Goal: Task Accomplishment & Management: Manage account settings

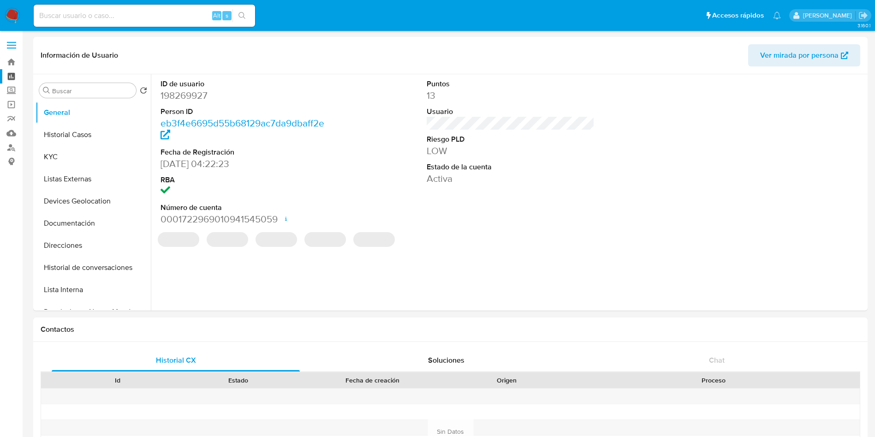
select select "10"
click at [11, 89] on label "Screening" at bounding box center [55, 91] width 110 height 14
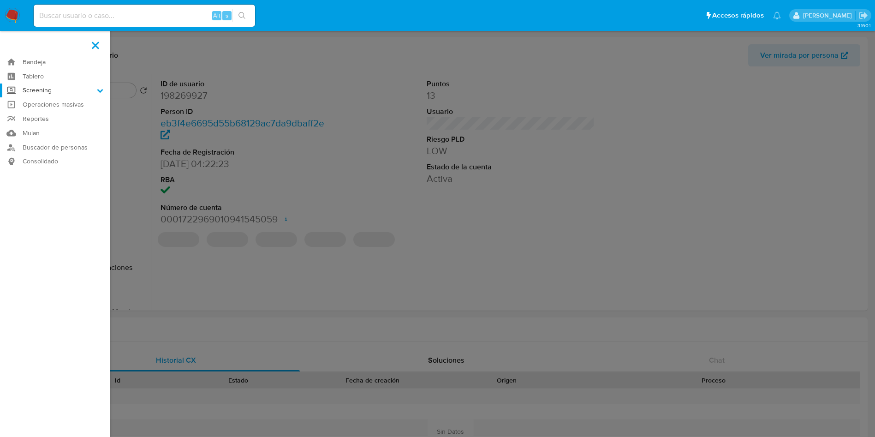
click at [0, 0] on input "Screening" at bounding box center [0, 0] width 0 height 0
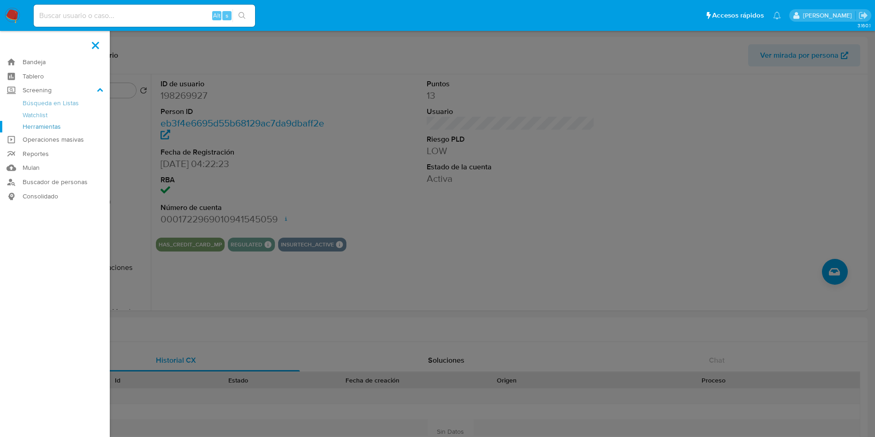
drag, startPoint x: 50, startPoint y: 124, endPoint x: 76, endPoint y: 126, distance: 25.5
click at [51, 123] on link "Herramientas" at bounding box center [55, 127] width 110 height 12
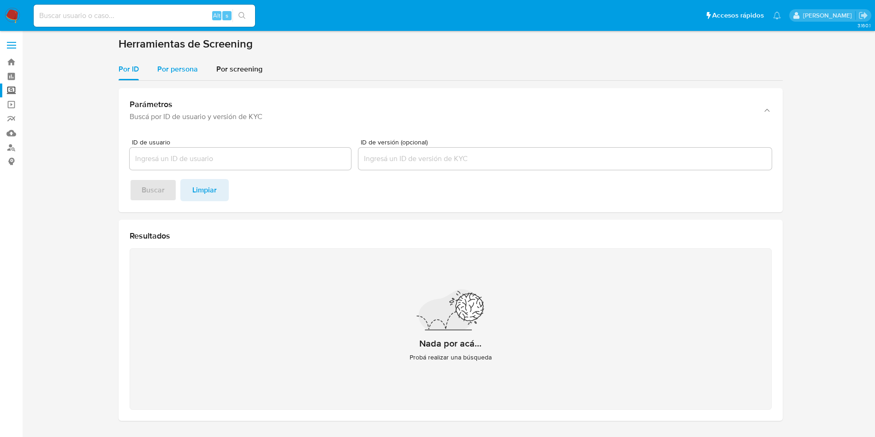
click at [173, 66] on span "Por persona" at bounding box center [177, 69] width 41 height 11
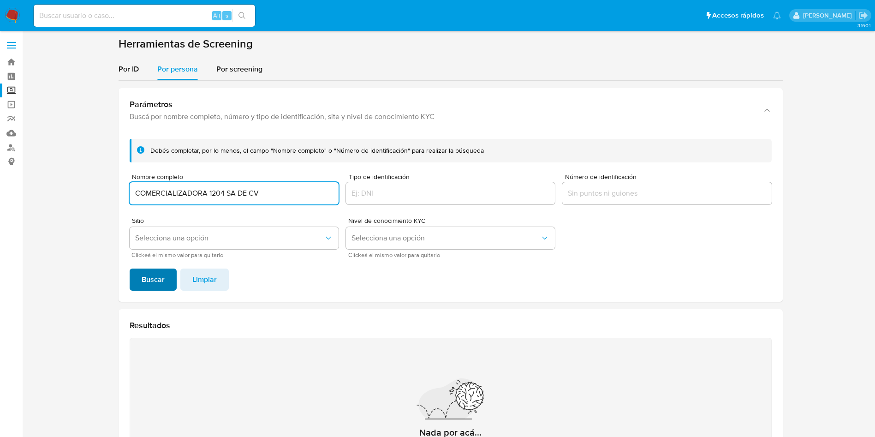
type input "COMERCIALIZADORA 1204 SA DE CV"
click at [163, 274] on span "Buscar" at bounding box center [153, 280] width 23 height 20
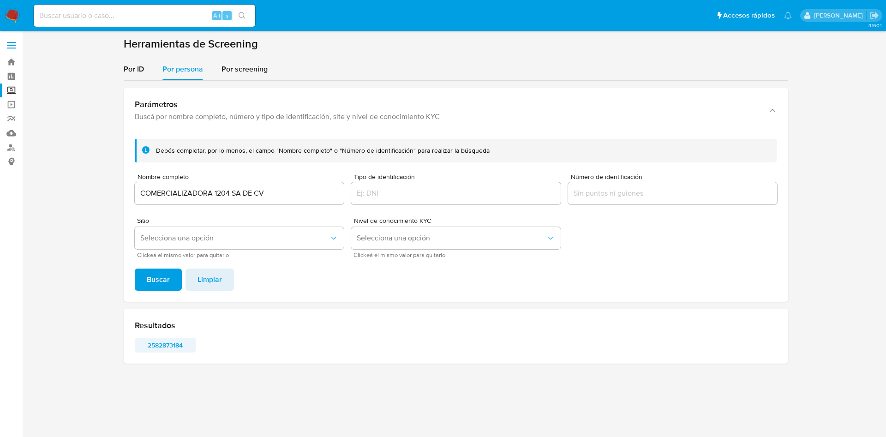
click at [173, 344] on span "2582873184" at bounding box center [165, 345] width 48 height 13
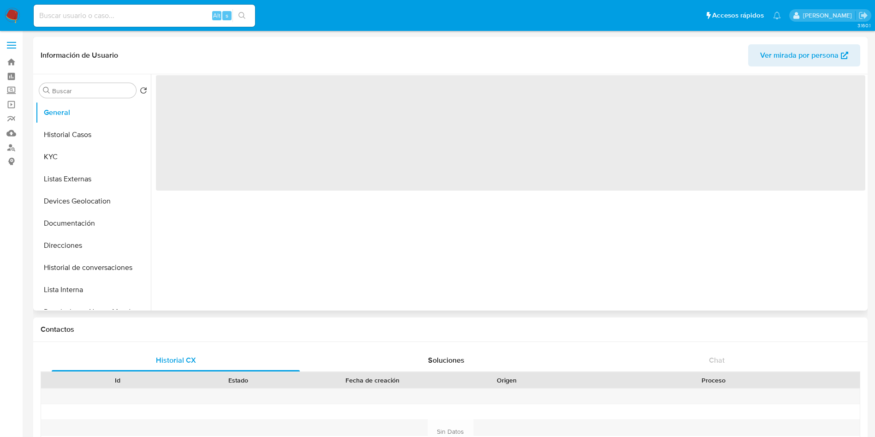
select select "10"
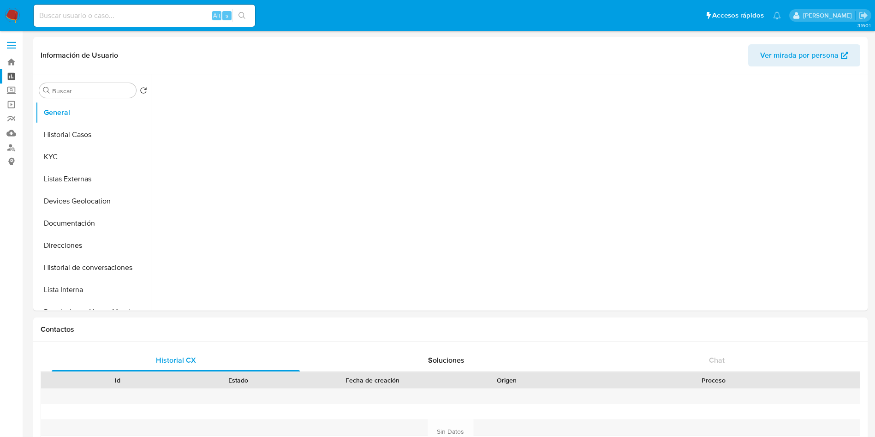
select select "10"
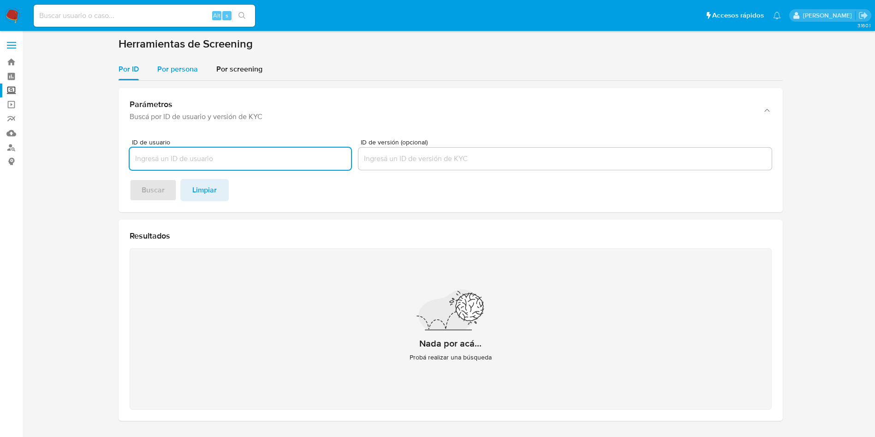
click at [181, 68] on span "Por persona" at bounding box center [177, 69] width 41 height 11
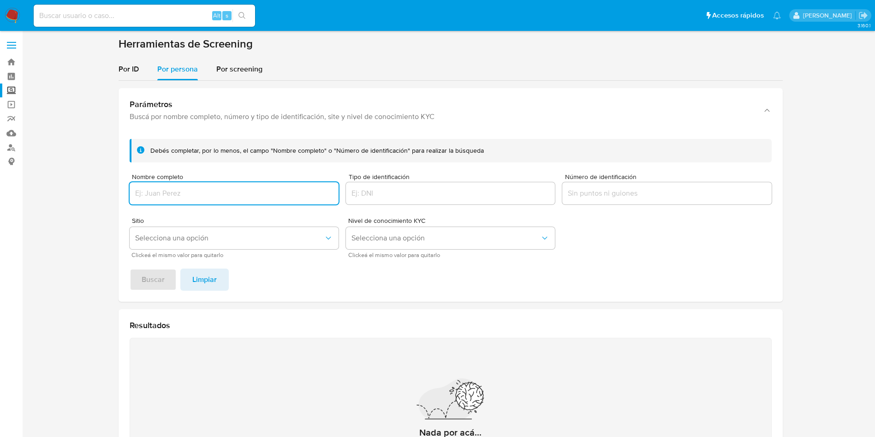
click at [213, 194] on input "Nombre completo" at bounding box center [234, 193] width 209 height 12
type input "COMERCIALIZADORA Y PROMOCIONES DE APARATOLOGIA SPA MX SA DE CV"
click at [165, 280] on button "Buscar" at bounding box center [153, 280] width 47 height 22
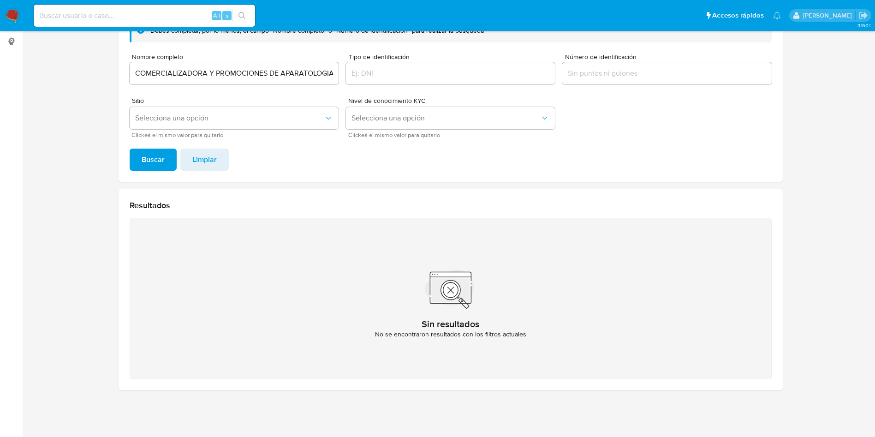
click at [258, 69] on input "COMERCIALIZADORA Y PROMOCIONES DE APARATOLOGIA SPA MX SA DE CV" at bounding box center [234, 73] width 209 height 12
drag, startPoint x: 134, startPoint y: 74, endPoint x: 354, endPoint y: 82, distance: 219.4
click at [354, 82] on form "Debés completar, por lo menos, el campo "Nombre completo" o "Número de identifi…" at bounding box center [451, 78] width 642 height 119
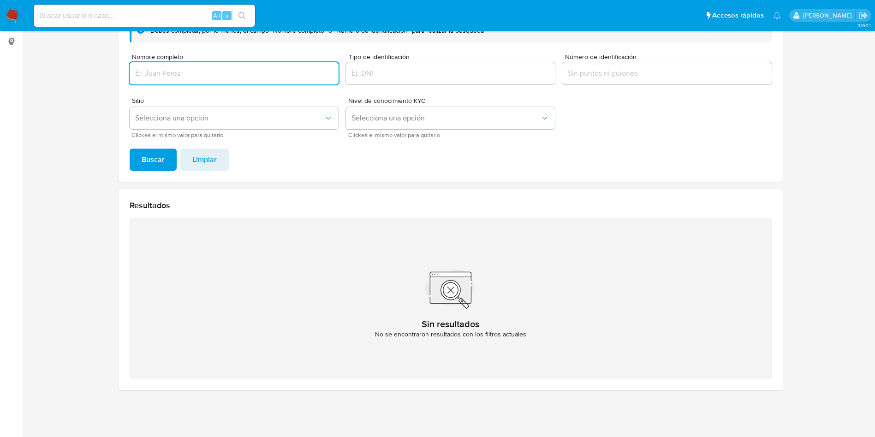
scroll to position [0, 0]
click at [151, 158] on span "Buscar" at bounding box center [153, 160] width 23 height 20
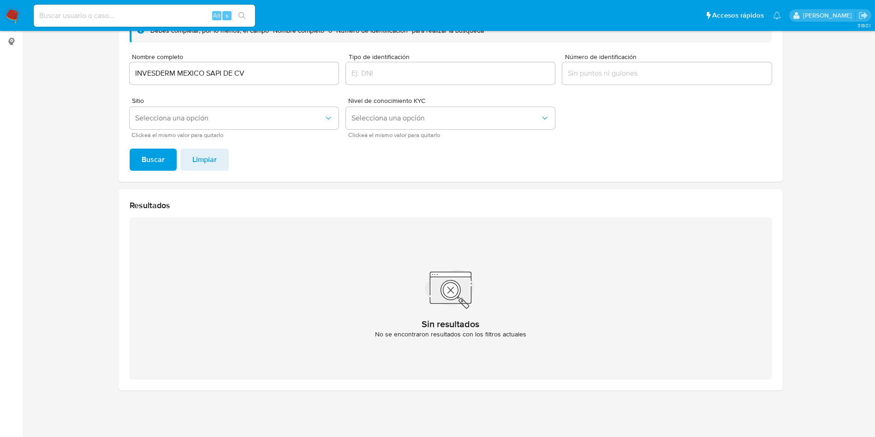
drag, startPoint x: 228, startPoint y: 73, endPoint x: 282, endPoint y: 77, distance: 54.1
click at [229, 74] on input "INVESDERM MEXICO SAPI DE CV" at bounding box center [234, 73] width 209 height 12
drag, startPoint x: 282, startPoint y: 77, endPoint x: 180, endPoint y: 57, distance: 103.0
click at [0, 28] on div "Pausado Ver notificaciones Alt s Accesos rápidos Presiona las siguientes teclas…" at bounding box center [437, 158] width 875 height 557
type input "ANA CECILIA BECERRIL SANCHEZ ALDANA"
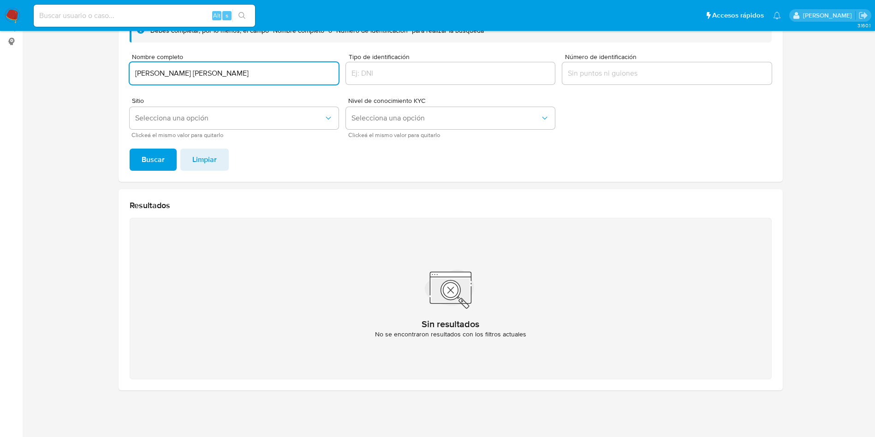
click at [160, 155] on span "Buscar" at bounding box center [153, 160] width 23 height 20
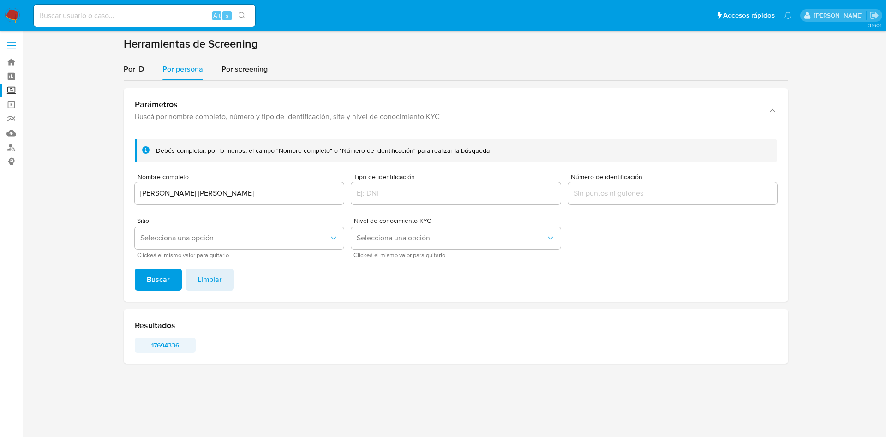
click at [175, 344] on span "17694336" at bounding box center [165, 345] width 48 height 13
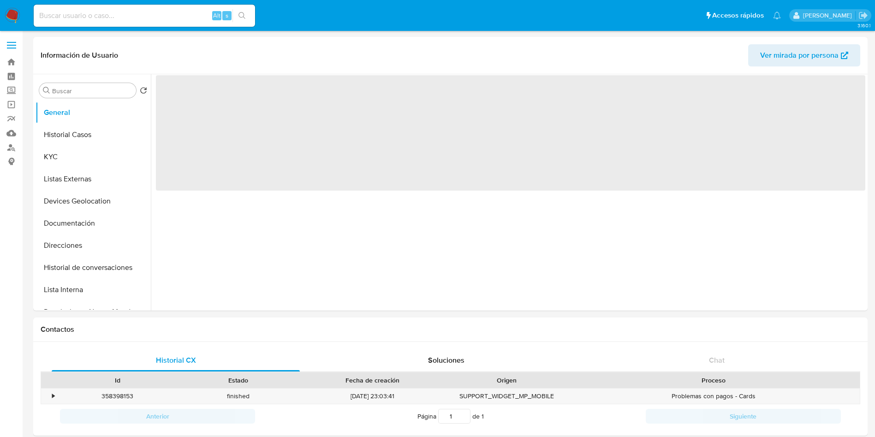
select select "10"
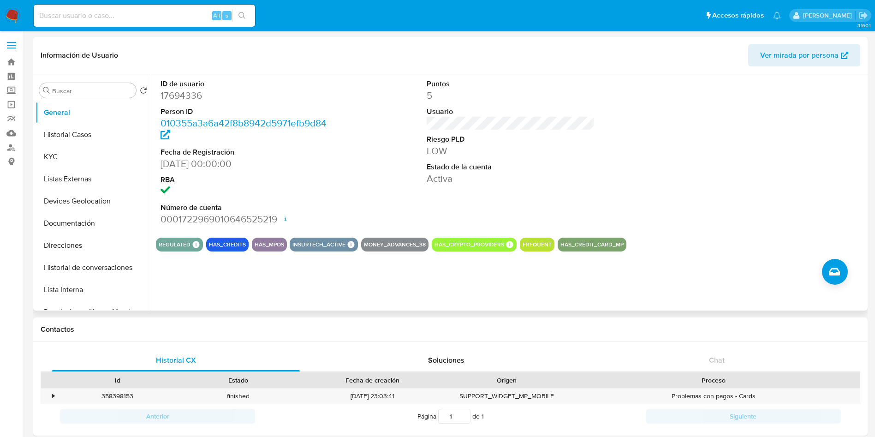
click at [702, 163] on div at bounding box center [778, 152] width 178 height 156
click at [77, 131] on button "Historial Casos" at bounding box center [90, 135] width 108 height 22
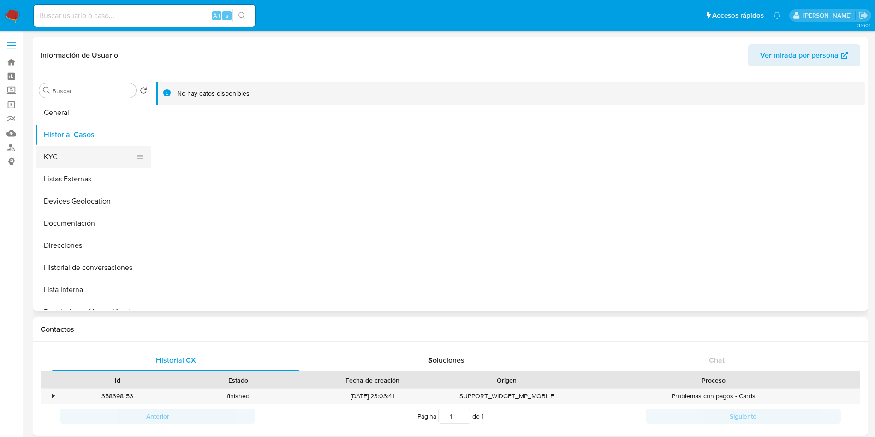
click at [90, 149] on button "KYC" at bounding box center [90, 157] width 108 height 22
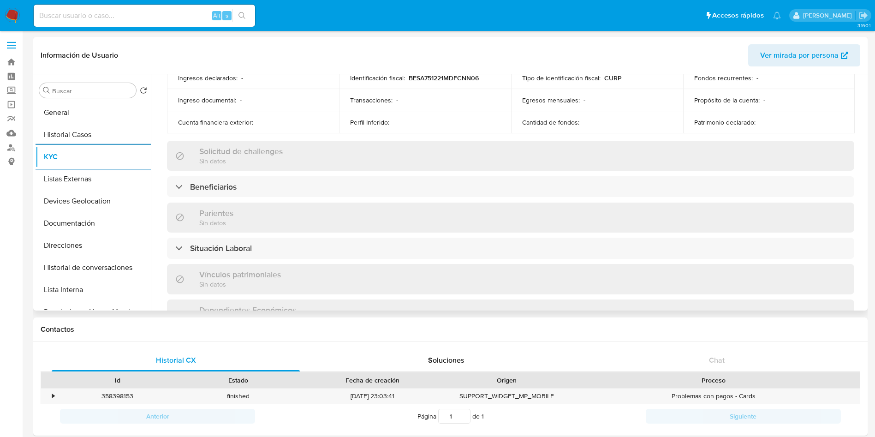
scroll to position [363, 0]
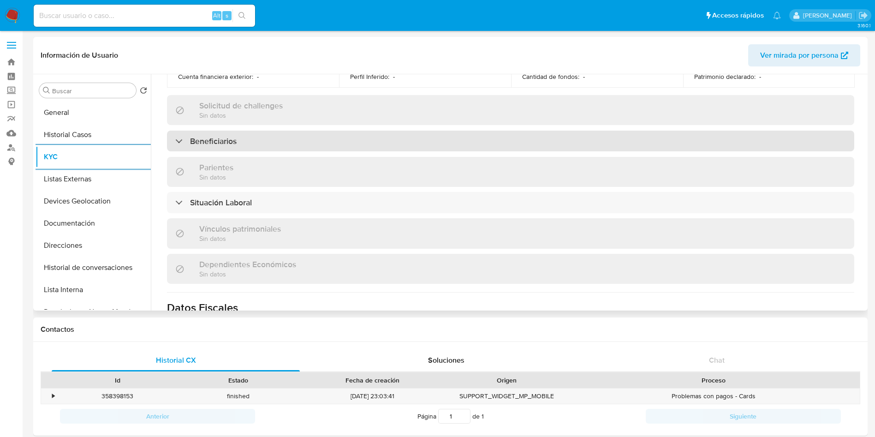
click at [303, 141] on div "Beneficiarios" at bounding box center [511, 141] width 688 height 21
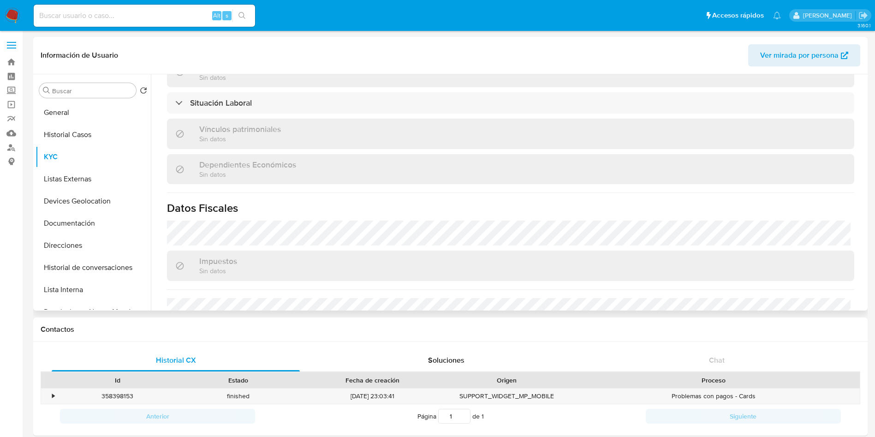
scroll to position [571, 0]
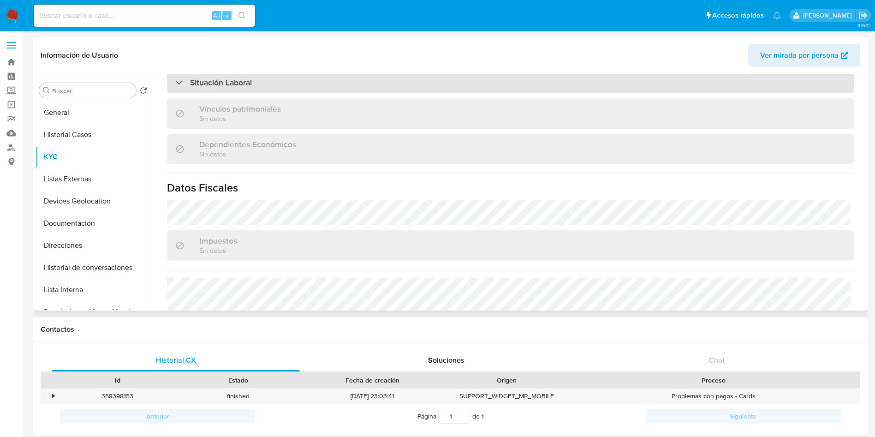
click at [465, 86] on div "Situación Laboral" at bounding box center [511, 82] width 688 height 21
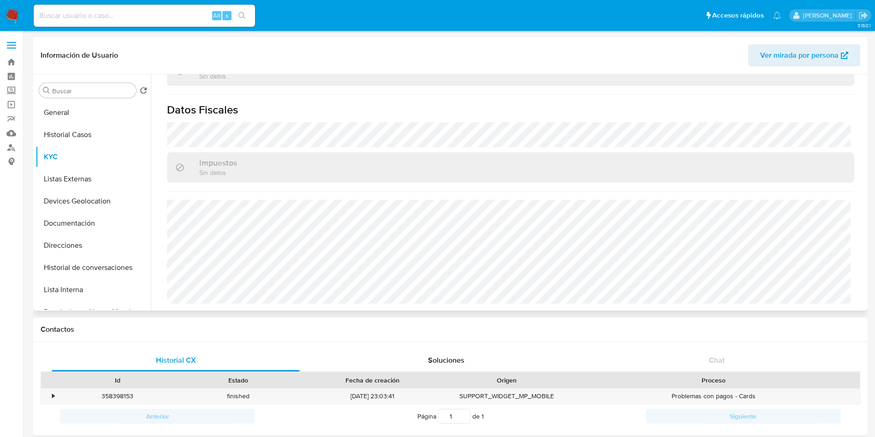
scroll to position [784, 0]
click at [64, 177] on button "Listas Externas" at bounding box center [90, 179] width 108 height 22
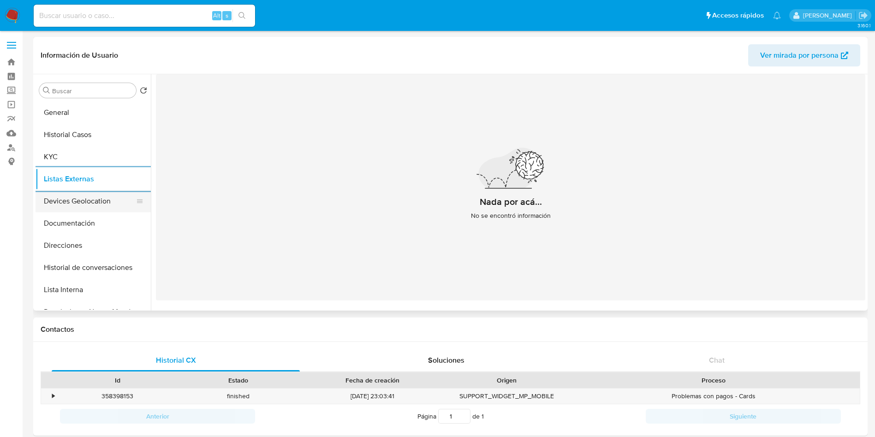
click at [91, 191] on button "Devices Geolocation" at bounding box center [90, 201] width 108 height 22
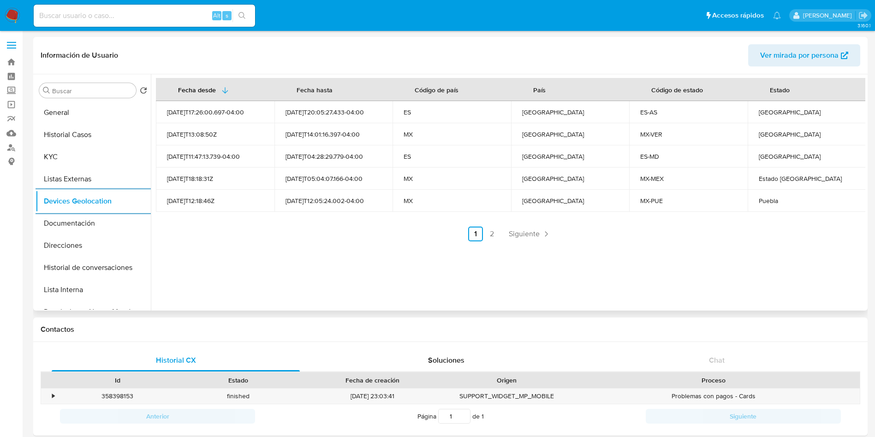
click at [489, 234] on link "2" at bounding box center [492, 234] width 15 height 15
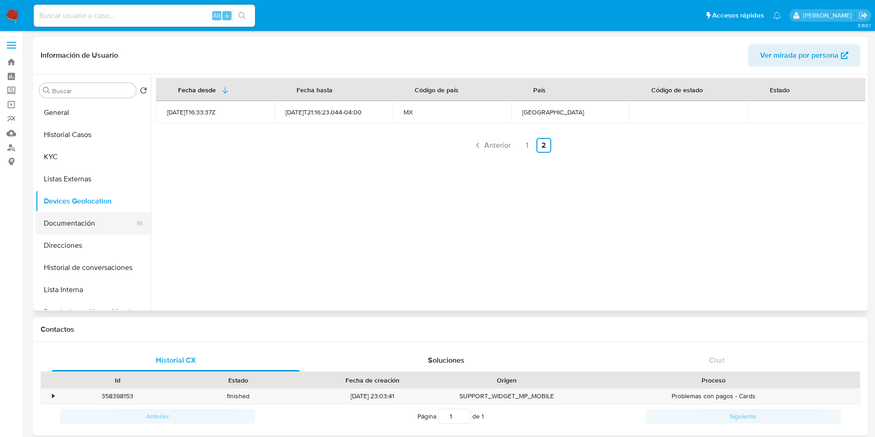
click at [81, 213] on button "Documentación" at bounding box center [90, 223] width 108 height 22
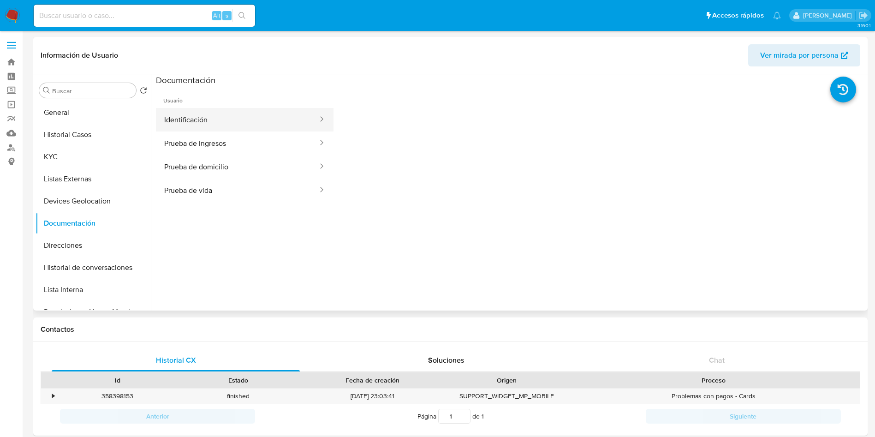
click at [228, 125] on button "Identificación" at bounding box center [237, 120] width 163 height 24
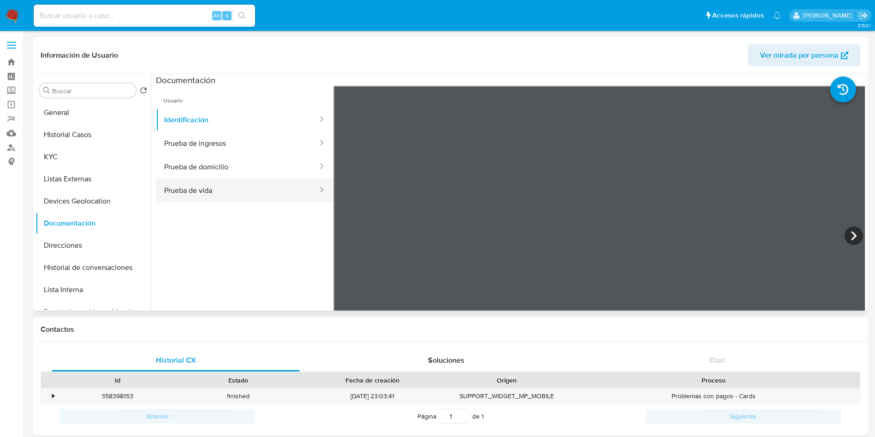
click at [250, 182] on button "Prueba de vida" at bounding box center [237, 191] width 163 height 24
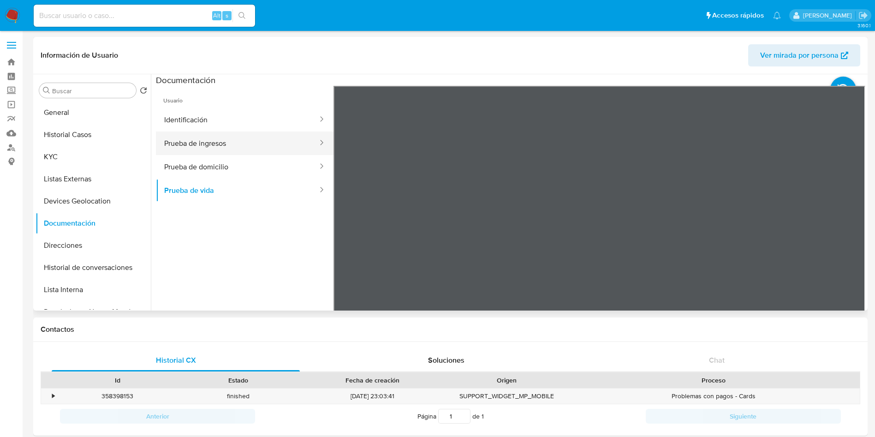
click at [213, 140] on button "Prueba de ingresos" at bounding box center [237, 144] width 163 height 24
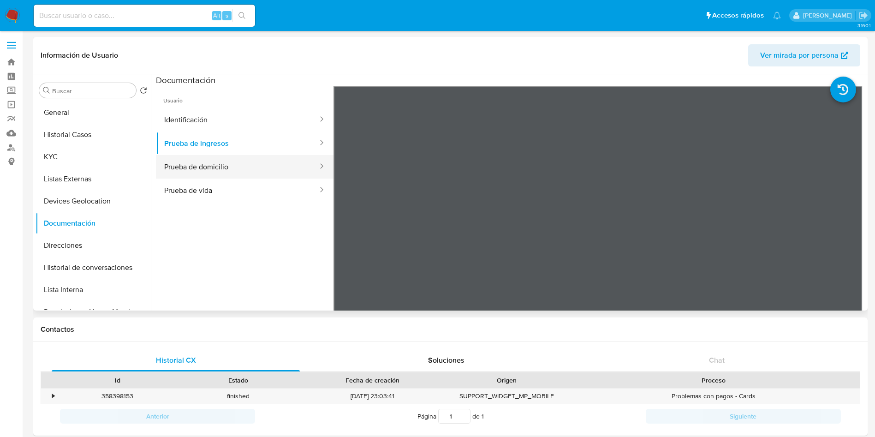
click at [242, 167] on button "Prueba de domicilio" at bounding box center [237, 167] width 163 height 24
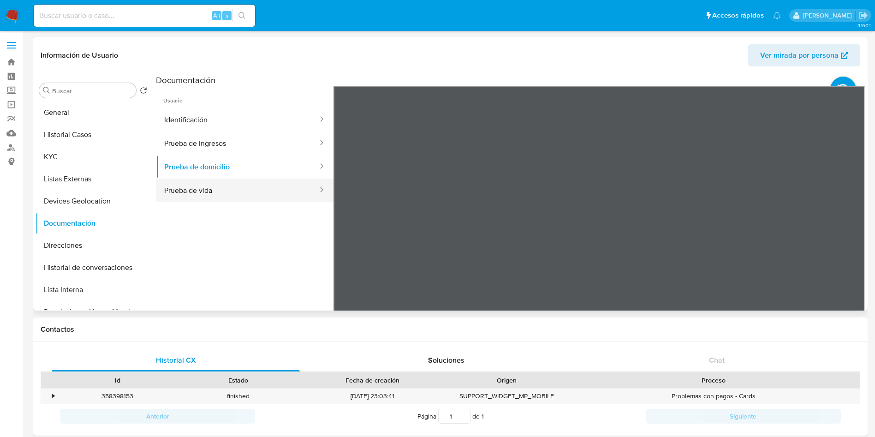
click at [216, 186] on button "Prueba de vida" at bounding box center [237, 191] width 163 height 24
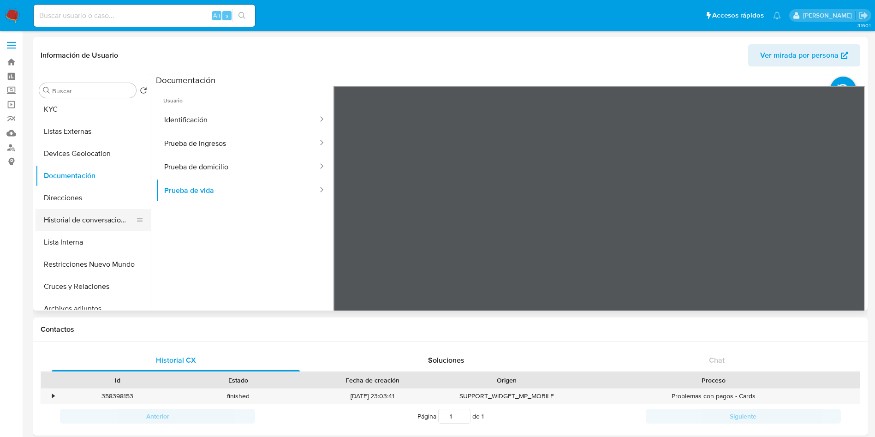
scroll to position [69, 0]
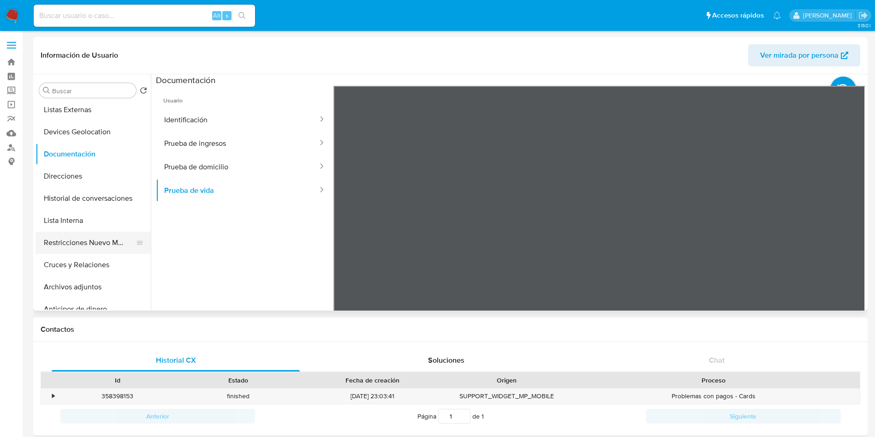
click at [103, 237] on button "Restricciones Nuevo Mundo" at bounding box center [90, 243] width 108 height 22
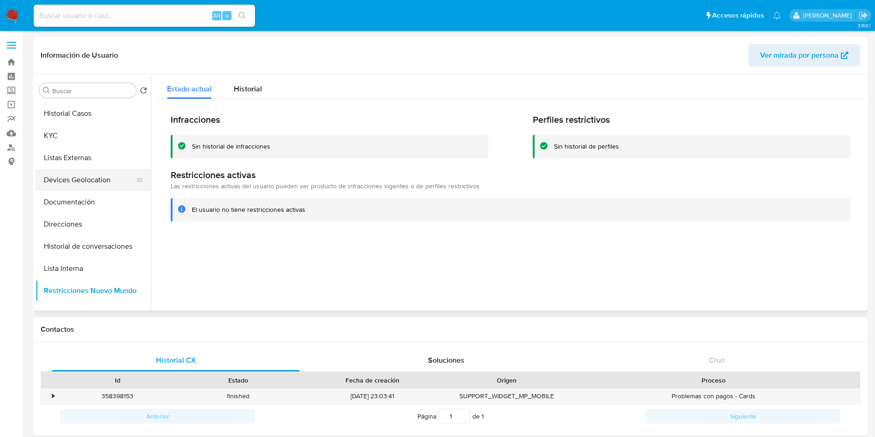
scroll to position [0, 0]
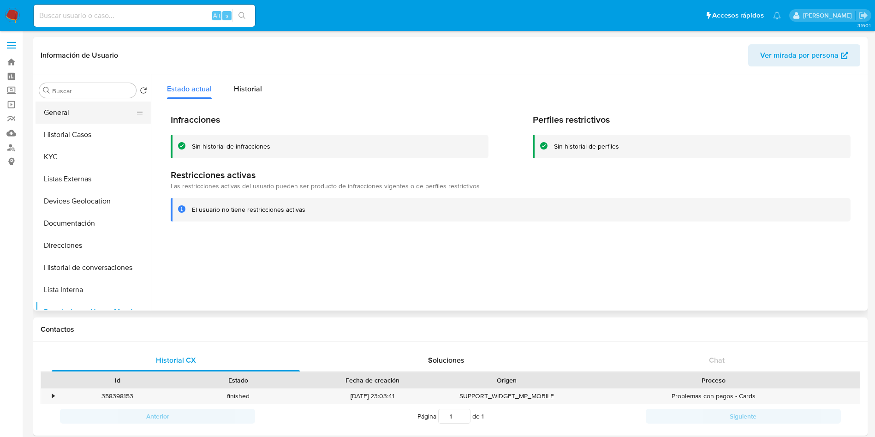
click at [75, 113] on button "General" at bounding box center [90, 113] width 108 height 22
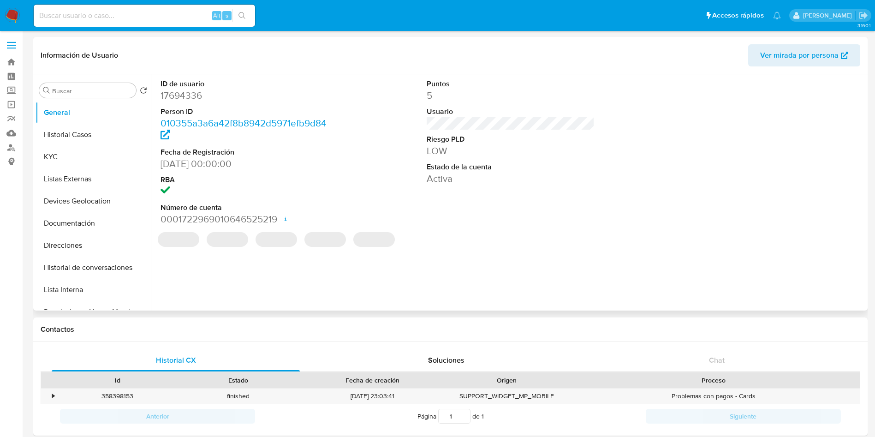
click at [190, 95] on dd "17694336" at bounding box center [245, 95] width 168 height 13
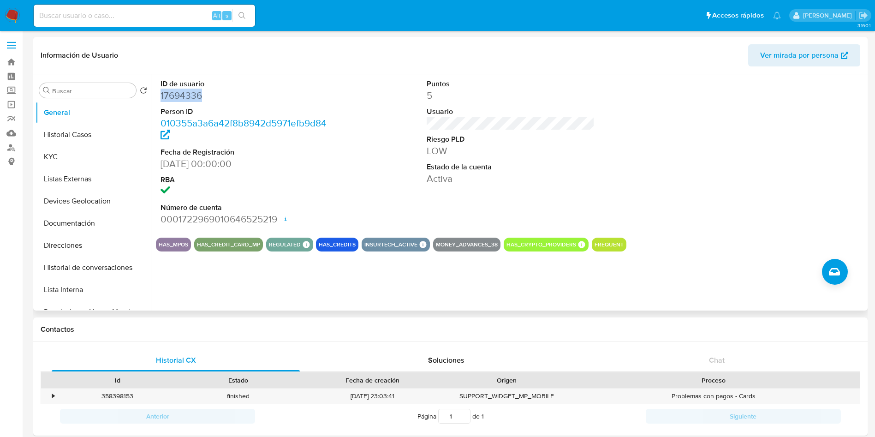
copy dd "17694336"
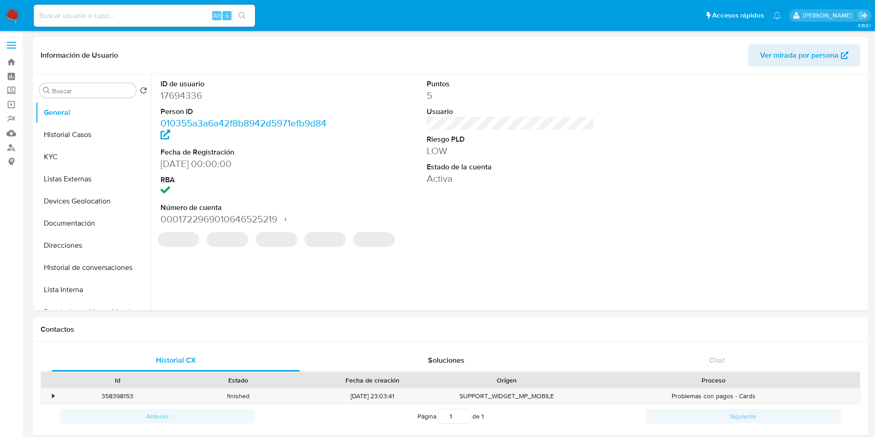
select select "10"
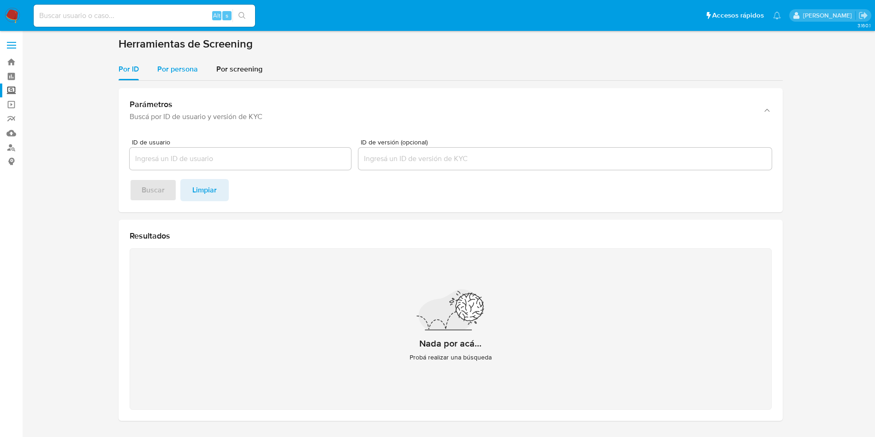
click at [178, 58] on div "Por persona" at bounding box center [177, 69] width 41 height 22
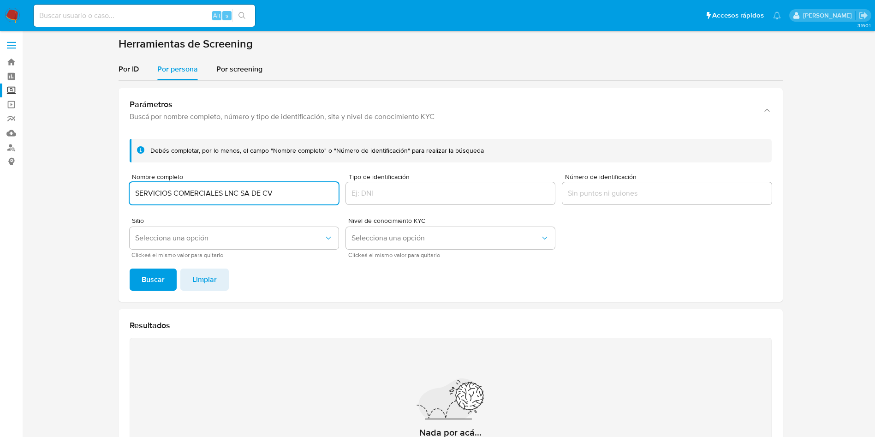
type input "SERVICIOS COMERCIALES LNC SA DE CV"
click at [130, 269] on button "Buscar" at bounding box center [153, 280] width 47 height 22
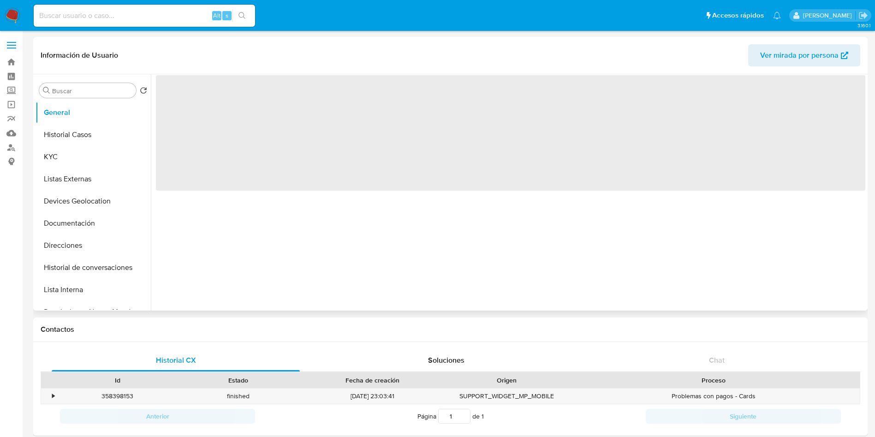
select select "10"
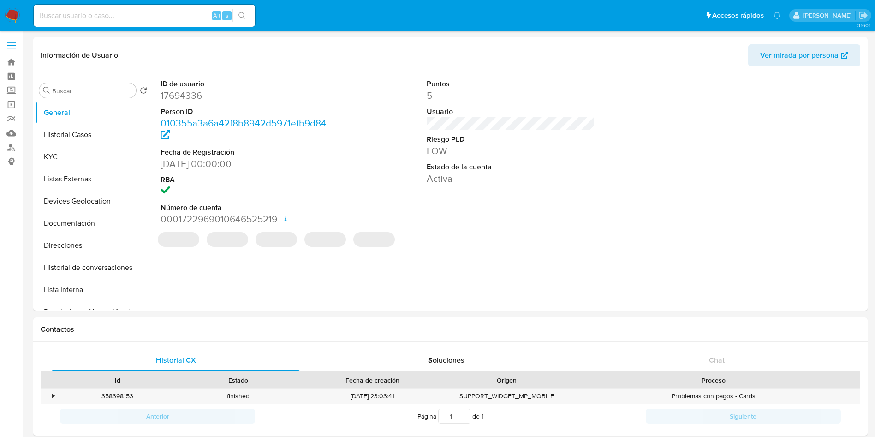
click at [162, 13] on input at bounding box center [145, 16] width 222 height 12
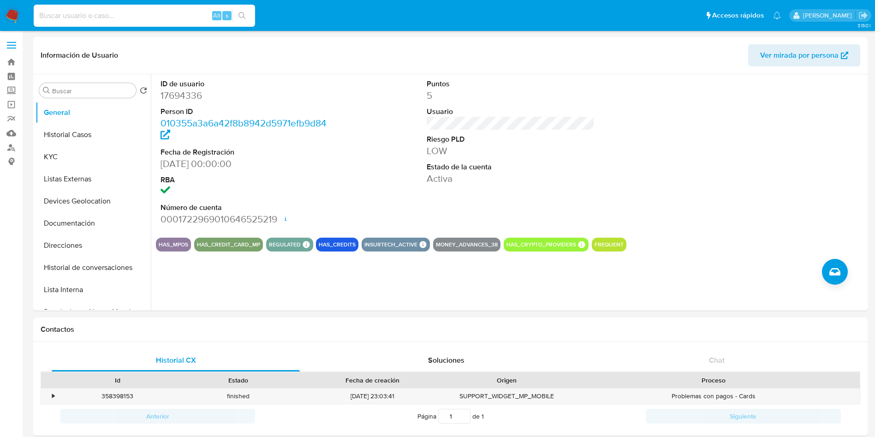
paste input "17694336"
type input "17694336"
click at [88, 136] on button "Historial Casos" at bounding box center [90, 135] width 108 height 22
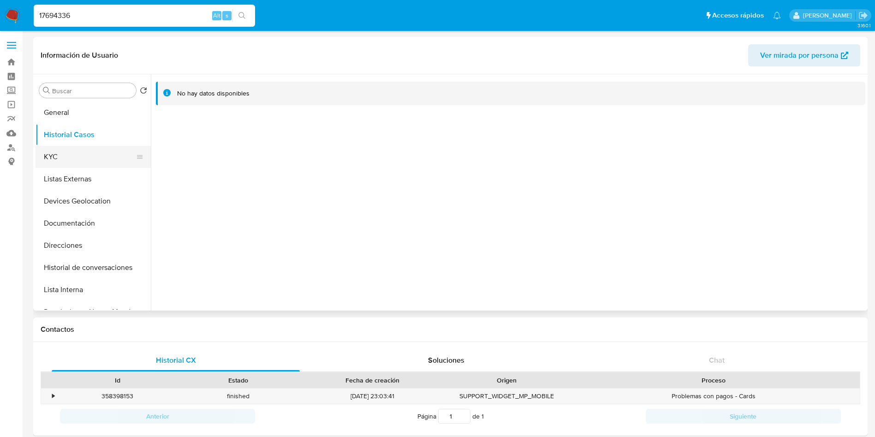
click at [76, 159] on button "KYC" at bounding box center [90, 157] width 108 height 22
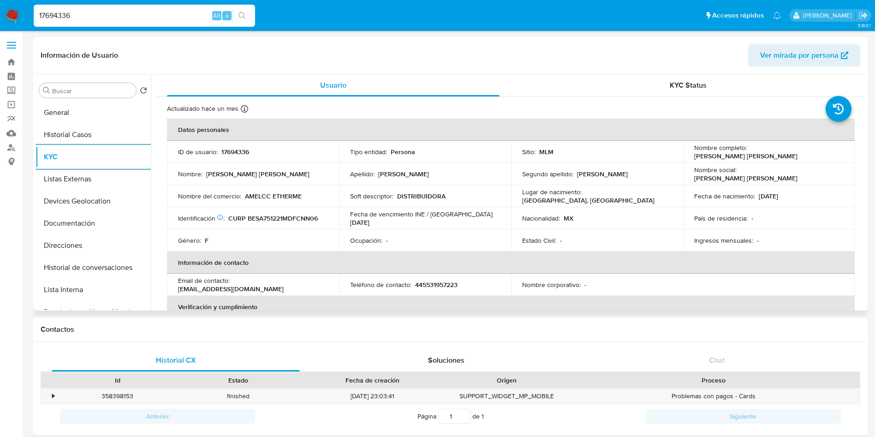
click at [412, 190] on td "Soft descriptor : DISTRIBUIDORA" at bounding box center [425, 196] width 172 height 22
click at [419, 197] on p "DISTRIBUIDORA" at bounding box center [421, 196] width 48 height 8
copy p "DISTRIBUIDORA"
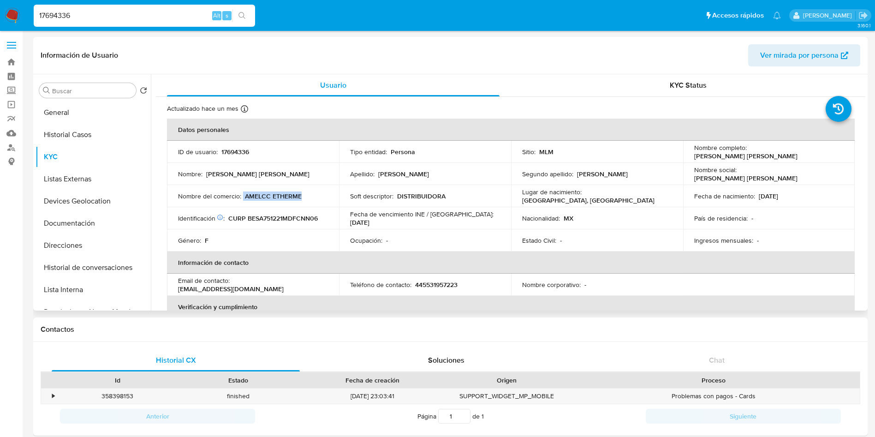
drag, startPoint x: 242, startPoint y: 198, endPoint x: 313, endPoint y: 199, distance: 70.6
click at [313, 199] on div "Nombre del comercio : AMELCC ETHERME" at bounding box center [253, 196] width 150 height 8
copy div "AMELCC ETHERME"
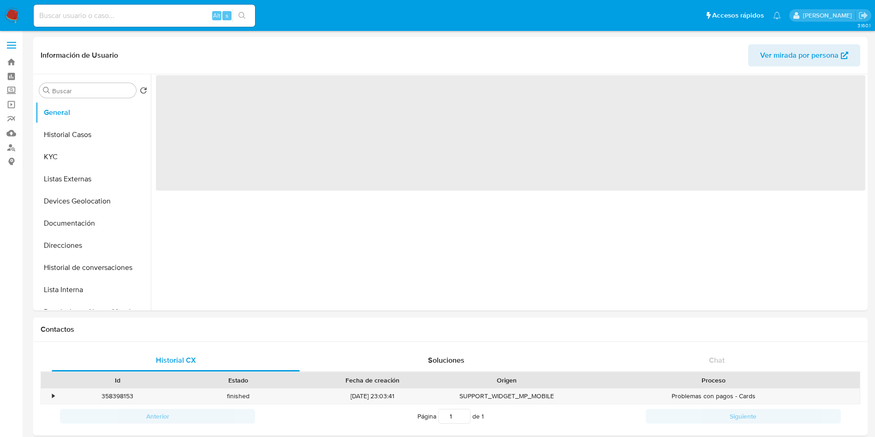
select select "10"
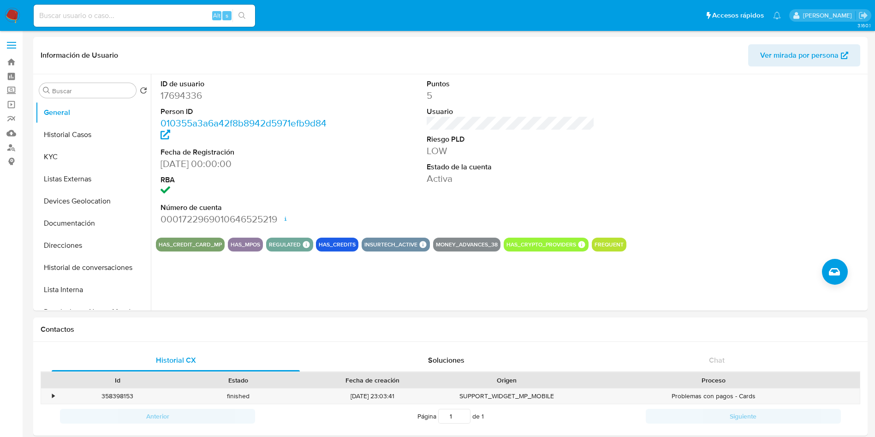
click at [12, 15] on img at bounding box center [13, 16] width 16 height 16
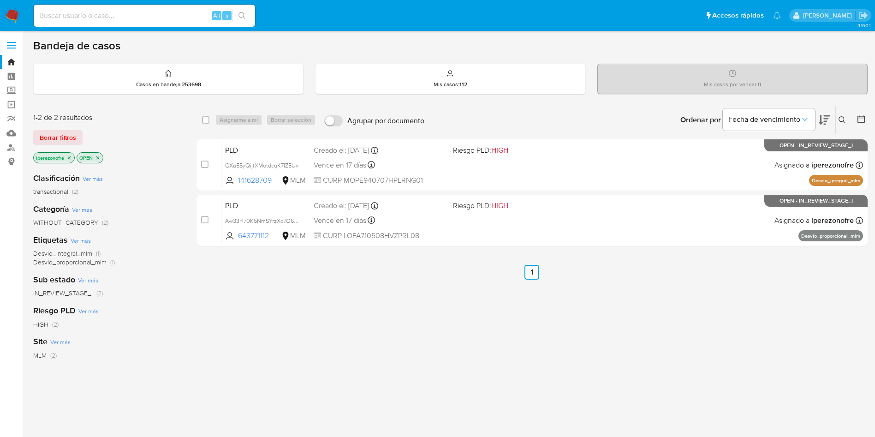
click at [843, 119] on icon at bounding box center [842, 119] width 7 height 7
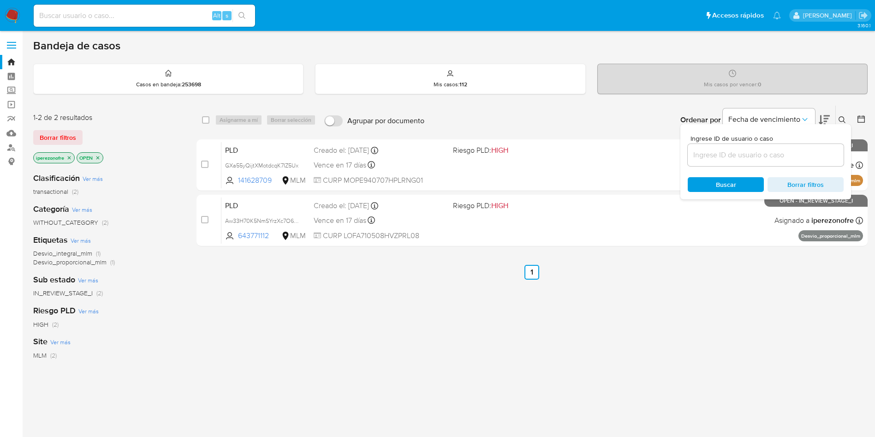
click at [709, 158] on input at bounding box center [766, 155] width 156 height 12
type input "643771112"
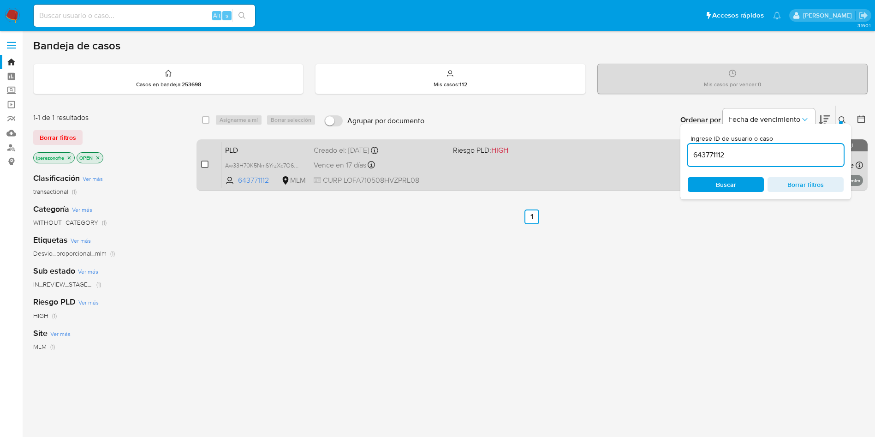
click at [202, 166] on input "checkbox" at bounding box center [204, 164] width 7 height 7
checkbox input "true"
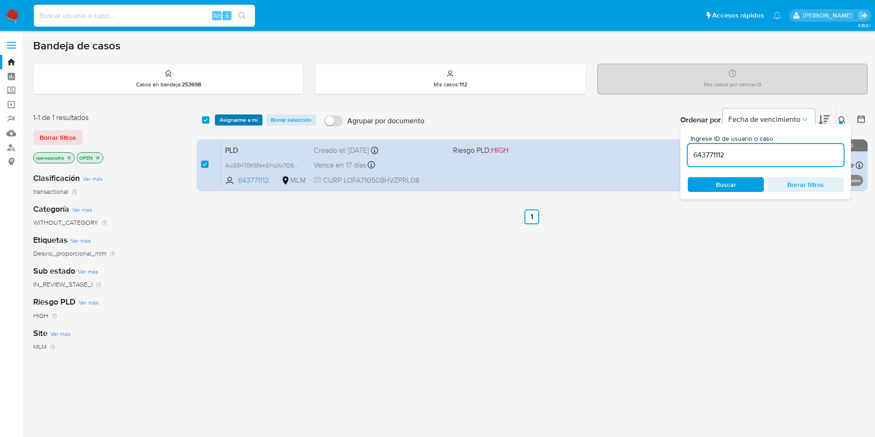
click at [229, 119] on span "Asignarme a mí" at bounding box center [239, 119] width 38 height 9
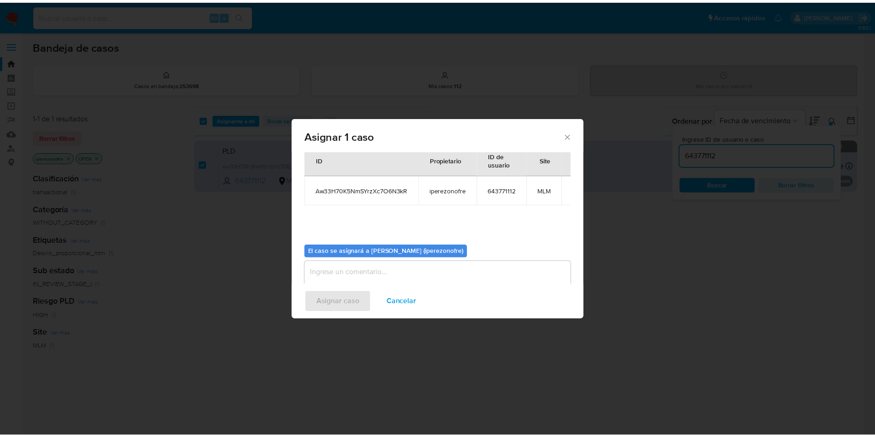
scroll to position [48, 0]
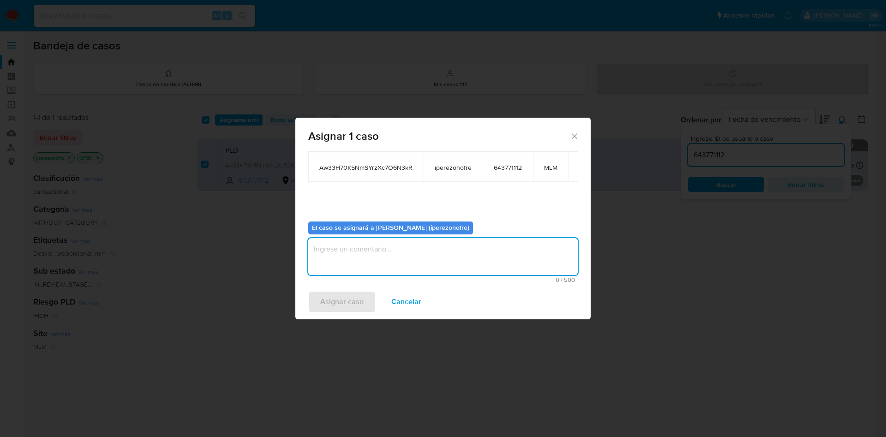
click at [472, 258] on textarea "assign-modal" at bounding box center [443, 256] width 270 height 37
type textarea "IPO"
click at [360, 302] on span "Asignar caso" at bounding box center [341, 302] width 43 height 20
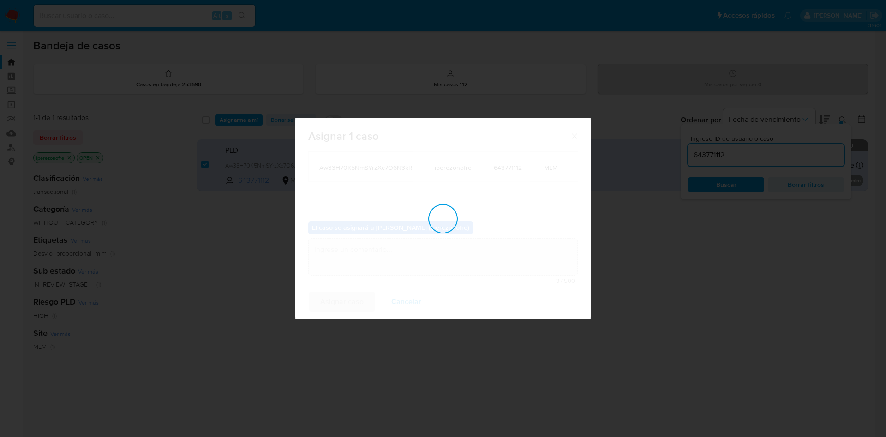
checkbox input "false"
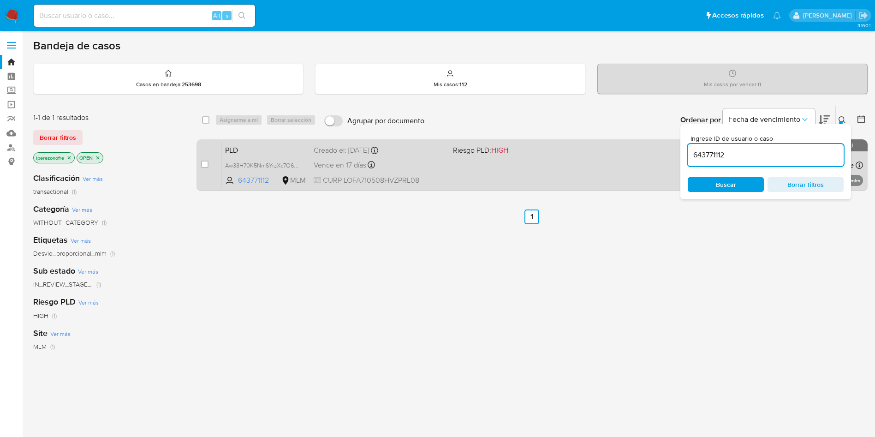
click at [510, 156] on div "PLD Aw33H70K5NmSYrzXc7O6N3kR 643771112 MLM Riesgo PLD: HIGH Creado el: [DATE] C…" at bounding box center [543, 165] width 642 height 47
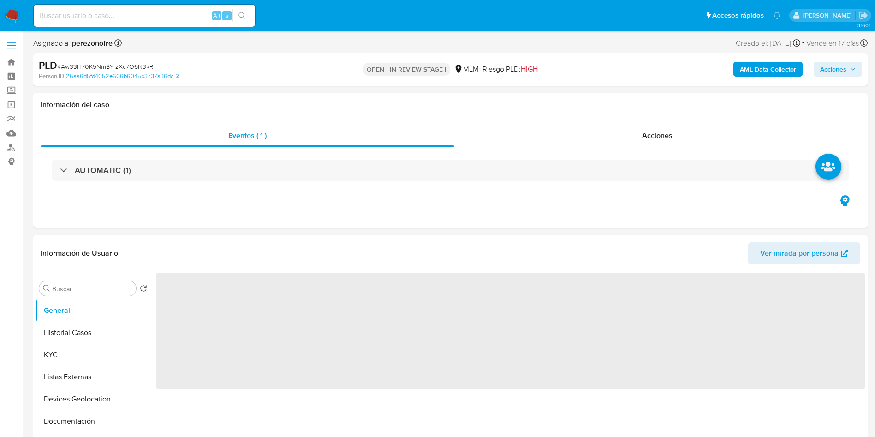
select select "10"
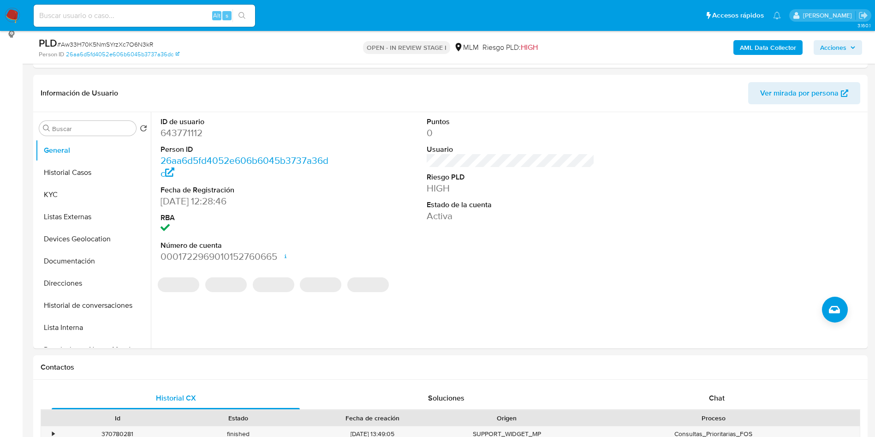
scroll to position [138, 0]
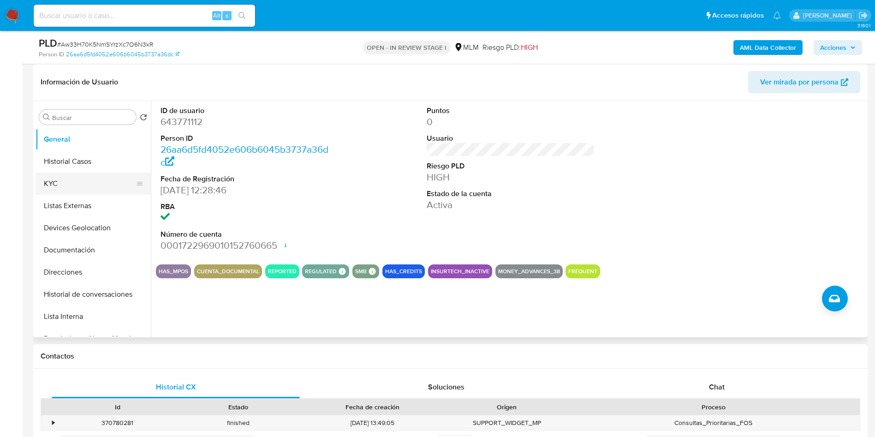
click at [77, 182] on button "KYC" at bounding box center [90, 184] width 108 height 22
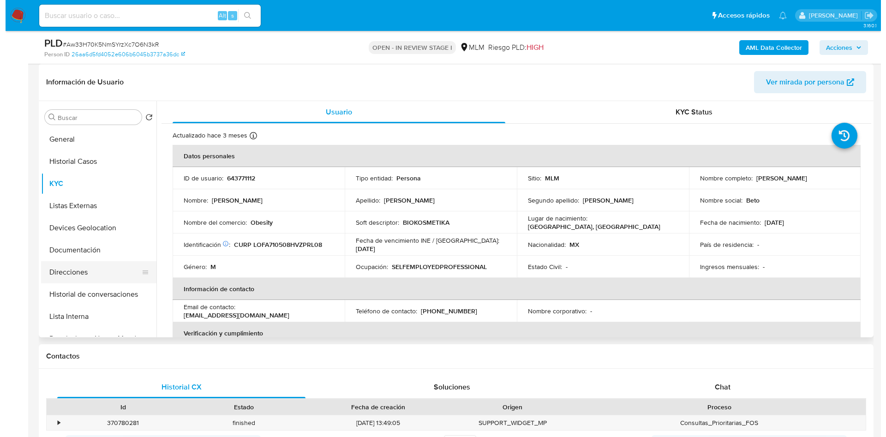
scroll to position [69, 0]
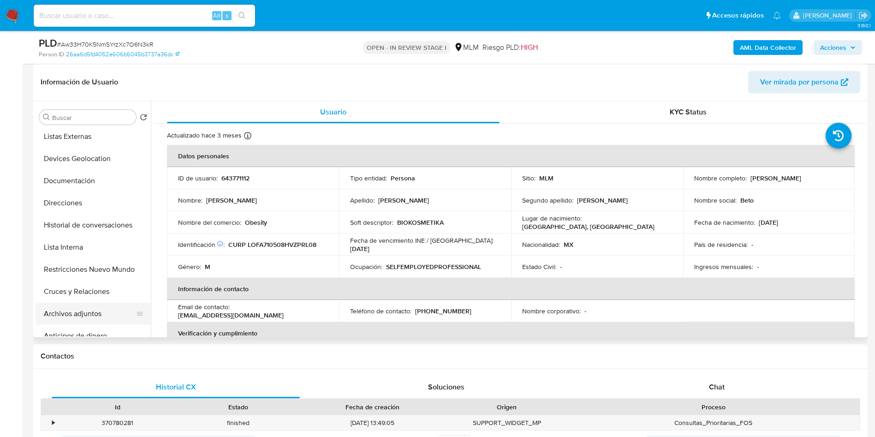
click at [95, 313] on button "Archivos adjuntos" at bounding box center [90, 314] width 108 height 22
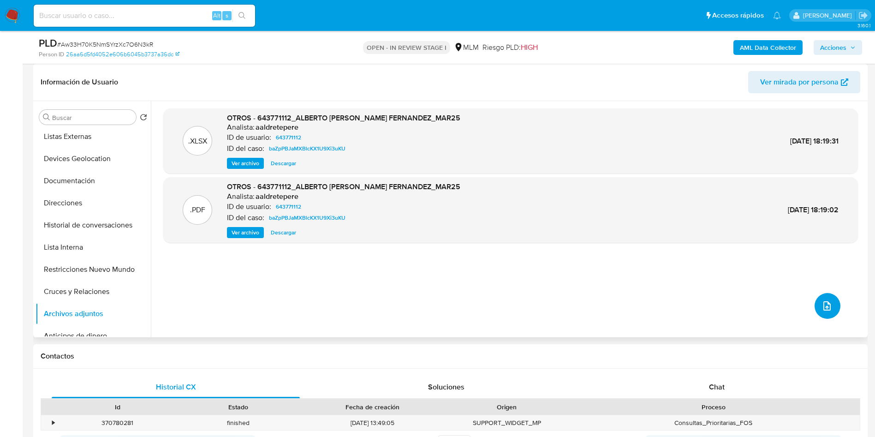
click at [822, 308] on icon "upload-file" at bounding box center [827, 305] width 11 height 11
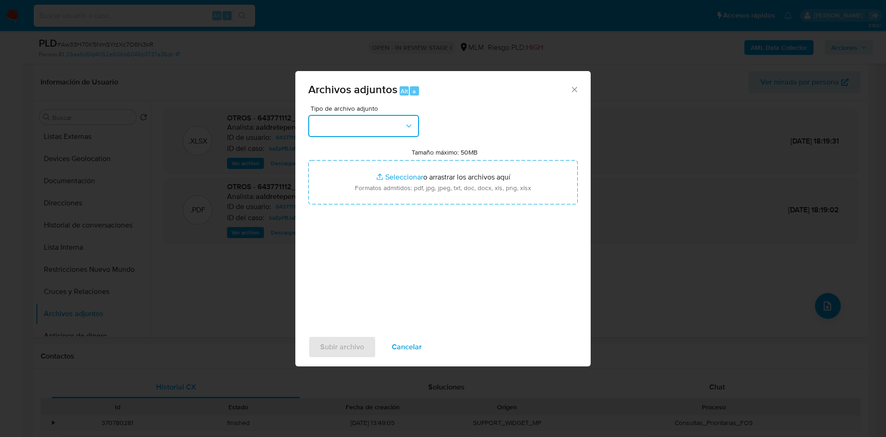
click at [402, 124] on button "button" at bounding box center [363, 126] width 111 height 22
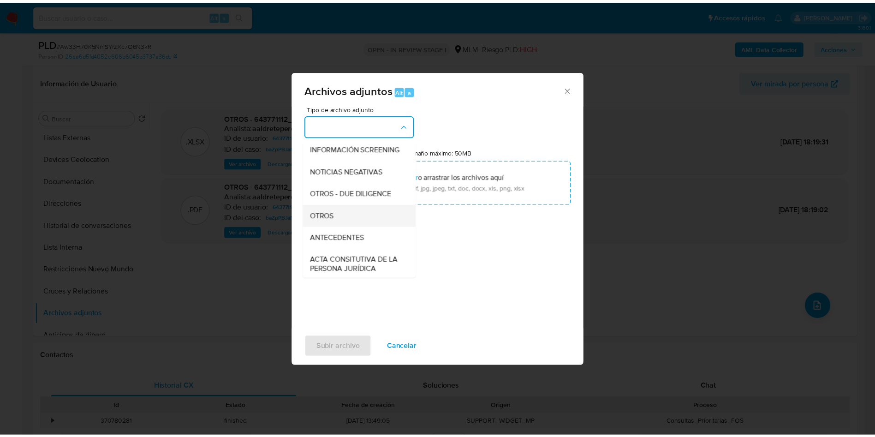
scroll to position [138, 0]
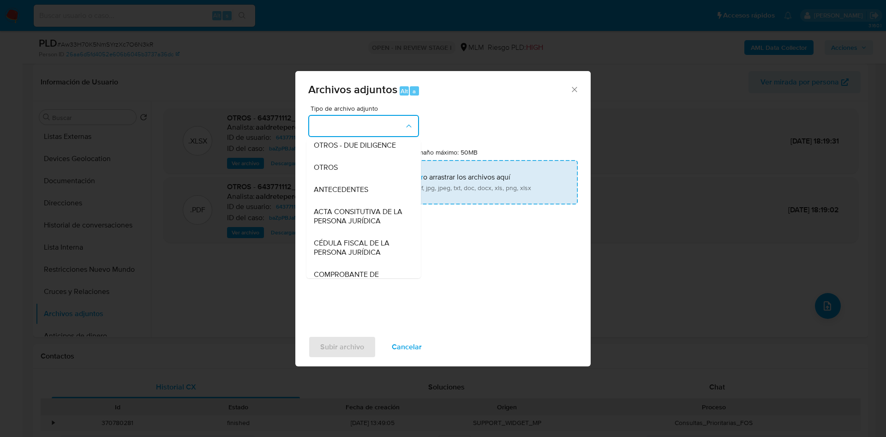
drag, startPoint x: 349, startPoint y: 176, endPoint x: 366, endPoint y: 194, distance: 25.5
click at [349, 175] on div "OTROS" at bounding box center [361, 167] width 94 height 22
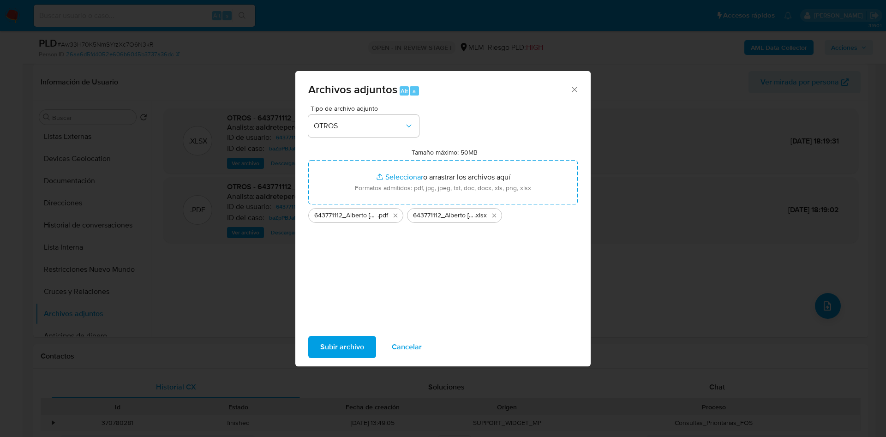
click at [479, 256] on div "Tipo de archivo adjunto OTROS Tamaño máximo: 50MB Seleccionar archivos Seleccio…" at bounding box center [443, 214] width 270 height 218
click at [344, 346] on span "Subir archivo" at bounding box center [342, 347] width 44 height 20
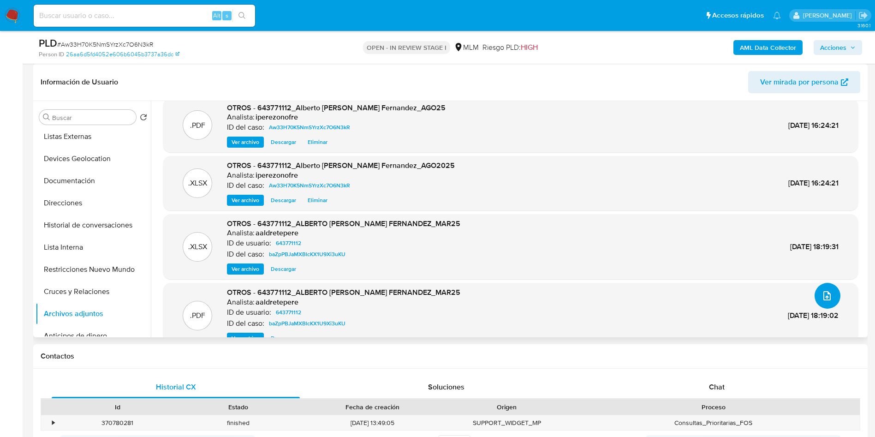
scroll to position [0, 0]
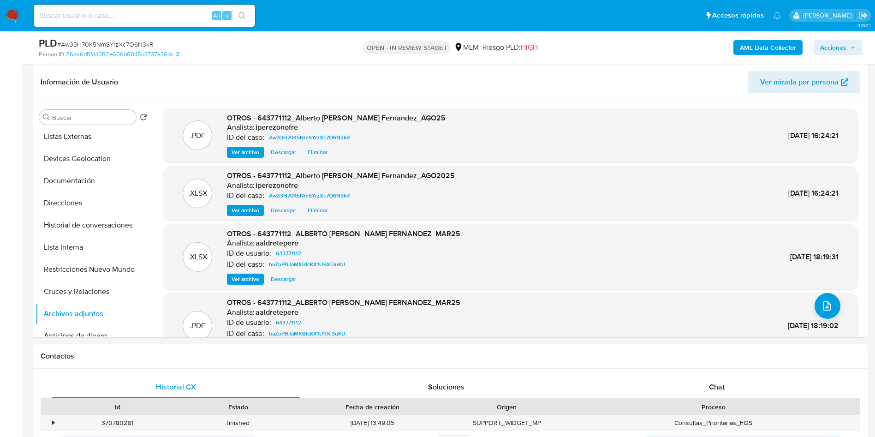
click at [844, 51] on span "Acciones" at bounding box center [834, 47] width 26 height 15
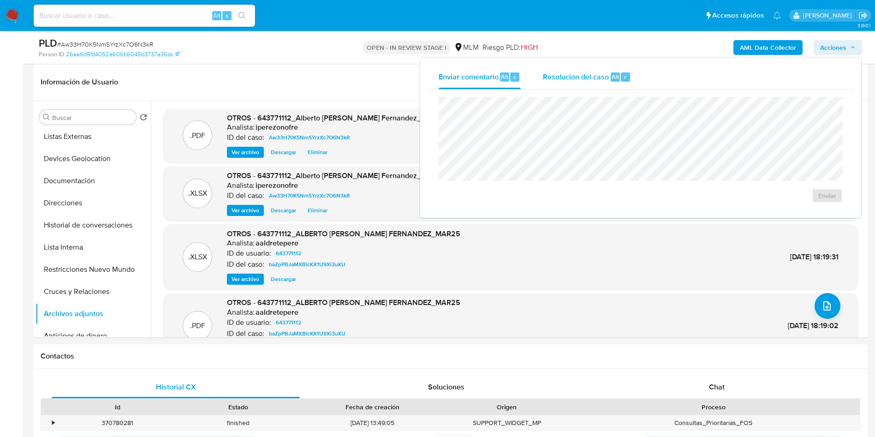
click at [569, 79] on span "Resolución del caso" at bounding box center [576, 76] width 66 height 11
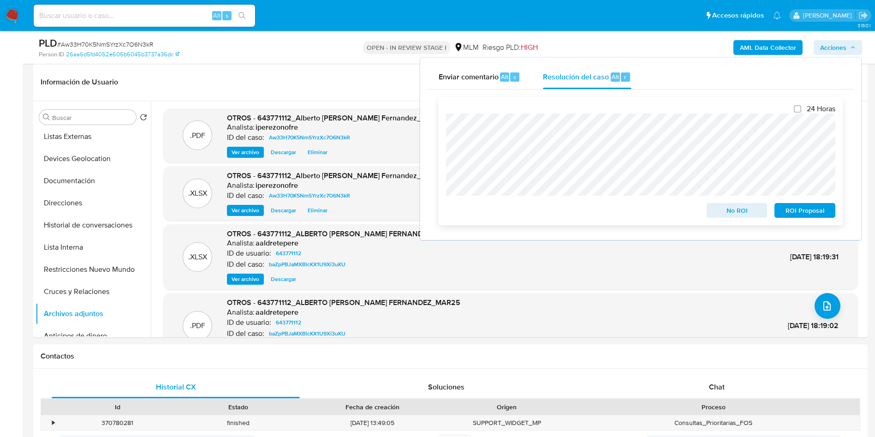
click at [819, 212] on span "ROI Proposal" at bounding box center [805, 210] width 48 height 13
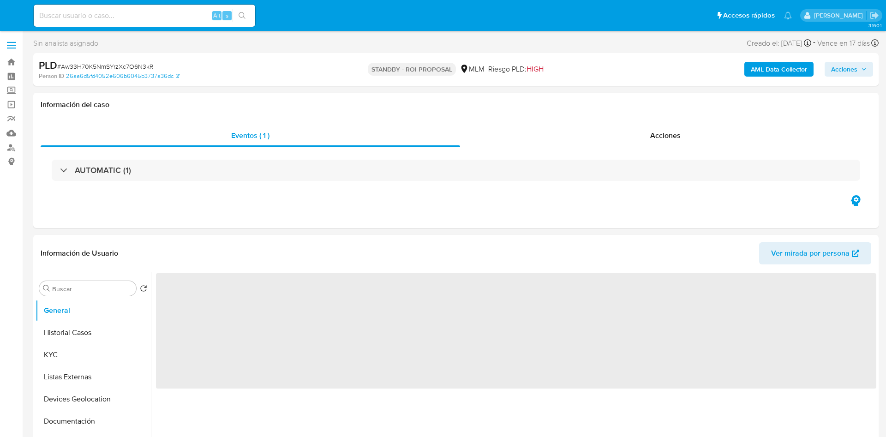
select select "10"
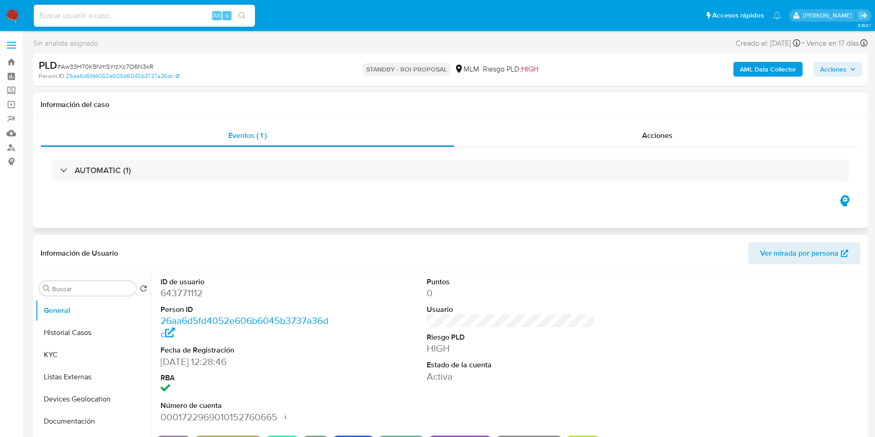
click at [314, 227] on div "Eventos ( 1 ) Acciones AUTOMATIC (1)" at bounding box center [450, 172] width 835 height 111
click at [73, 335] on button "Historial Casos" at bounding box center [90, 333] width 108 height 22
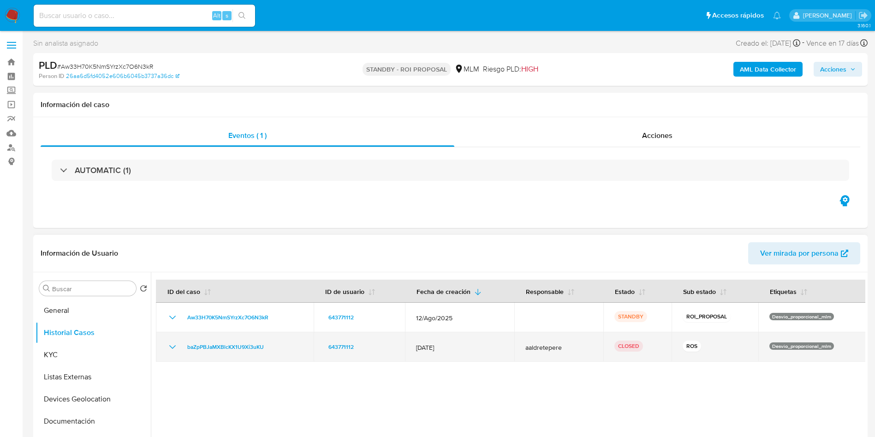
scroll to position [69, 0]
